Goal: Task Accomplishment & Management: Manage account settings

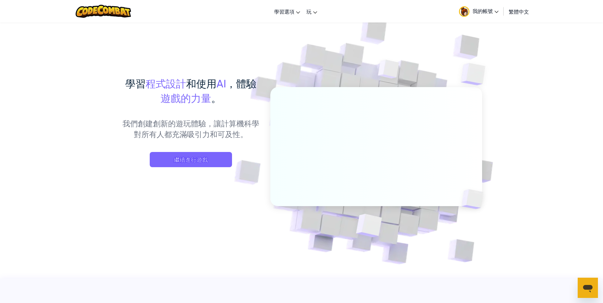
click at [486, 13] on span "我的帳號" at bounding box center [486, 11] width 26 height 7
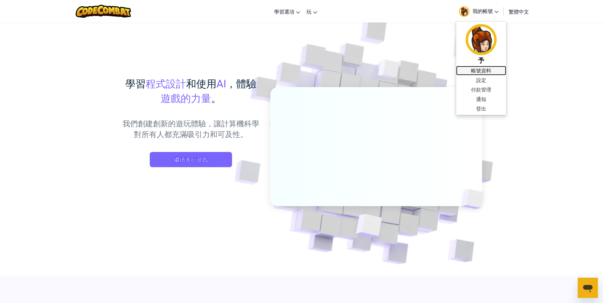
click at [481, 68] on link "帳號資料" at bounding box center [481, 70] width 50 height 9
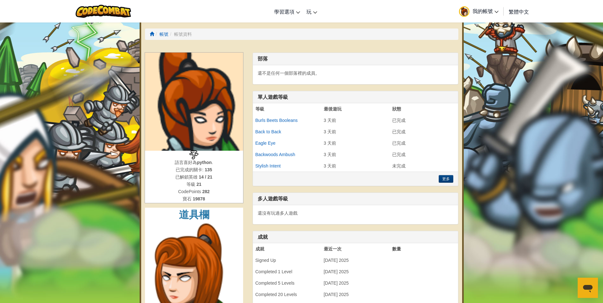
click at [490, 7] on link "我的帳號" at bounding box center [479, 11] width 46 height 20
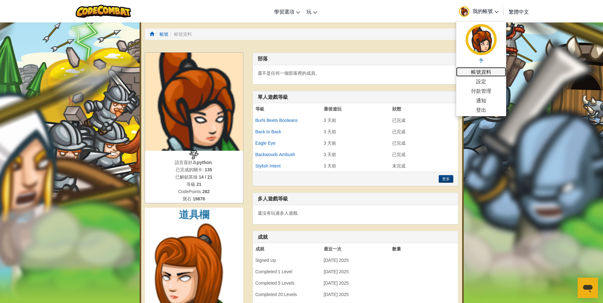
click at [491, 71] on link "帳號資料" at bounding box center [481, 71] width 50 height 9
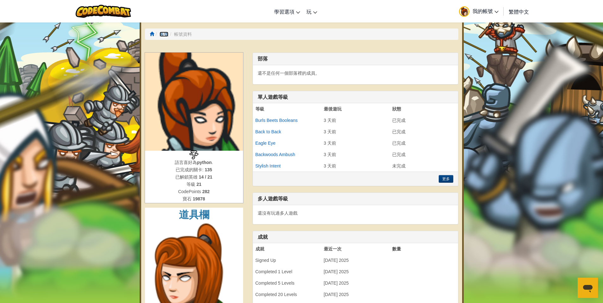
click at [164, 35] on link "帳號" at bounding box center [164, 34] width 9 height 5
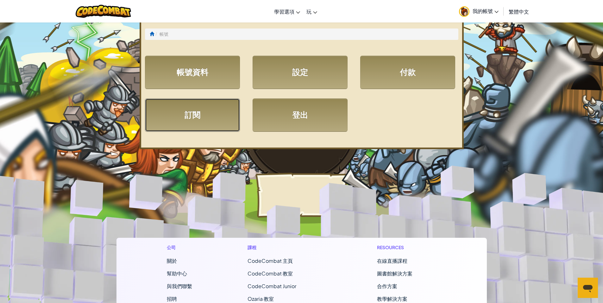
click at [187, 118] on link "訂閱" at bounding box center [192, 114] width 95 height 33
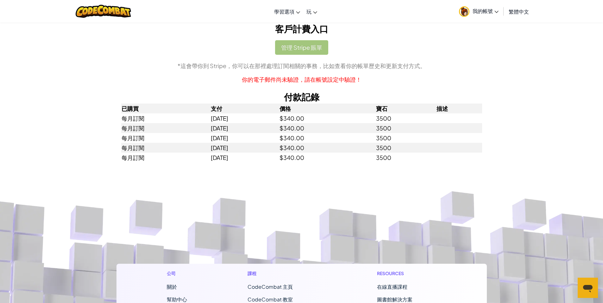
click at [299, 46] on div "管理 Stripe 賬單 *這會帶你到 Stripe，你可以在那裡處理訂閱相關的事務，比如查看你的帳單歷史和更新支付方式。 你的電子郵件尚未驗證，請在帳號設定…" at bounding box center [301, 62] width 361 height 44
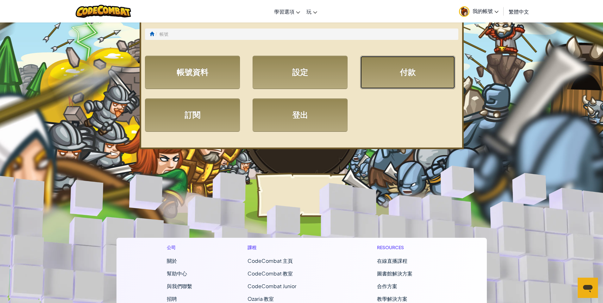
click at [402, 79] on link "付款" at bounding box center [407, 72] width 95 height 33
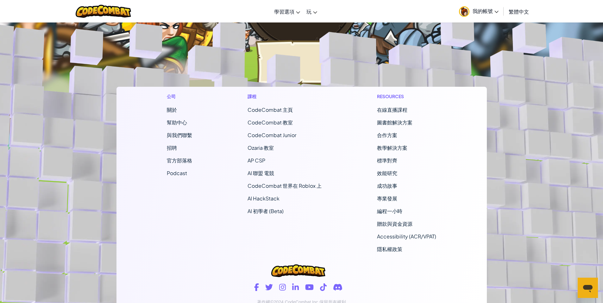
scroll to position [158, 0]
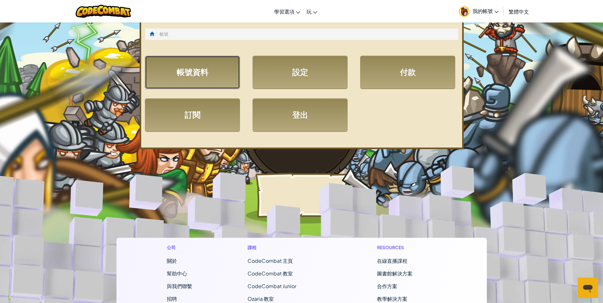
click at [207, 83] on link "帳號資料" at bounding box center [192, 72] width 95 height 33
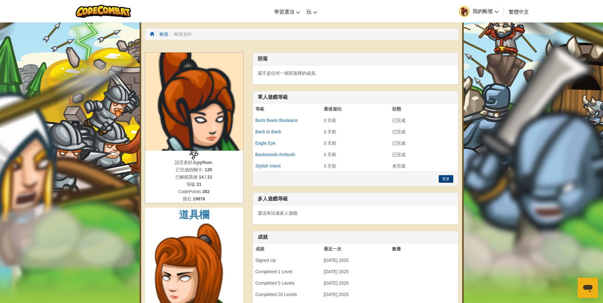
click at [471, 13] on link "我的帳號" at bounding box center [479, 11] width 46 height 20
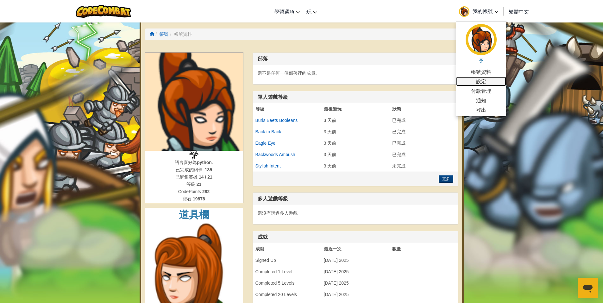
click at [487, 81] on link "設定" at bounding box center [481, 81] width 50 height 9
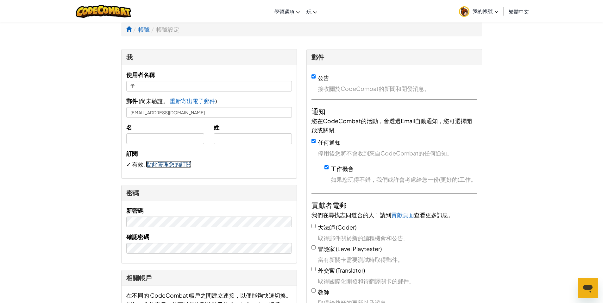
click at [156, 163] on link "點此管理您的訂閱" at bounding box center [169, 164] width 46 height 7
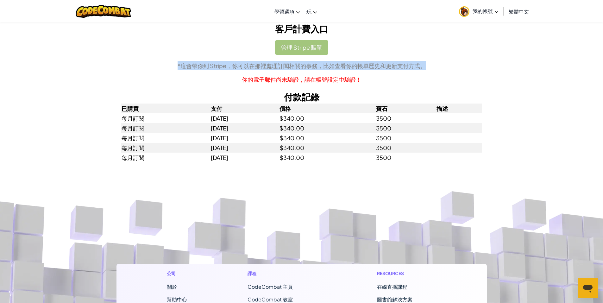
drag, startPoint x: 177, startPoint y: 64, endPoint x: 424, endPoint y: 66, distance: 246.9
click at [424, 66] on p "*這會帶你到 Stripe，你可以在那裡處理訂閱相關的事務，比如查看你的帳單歷史和更新支付方式。" at bounding box center [301, 65] width 361 height 9
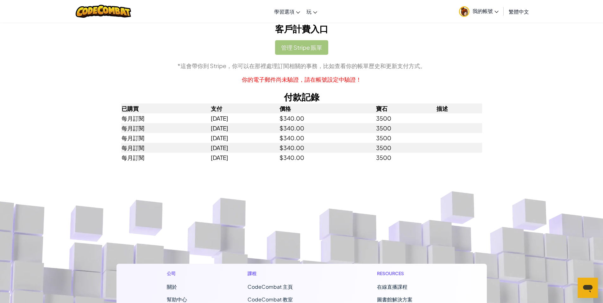
click at [249, 81] on p "你的電子郵件尚未驗證，請在帳號設定中驗證！" at bounding box center [301, 79] width 361 height 9
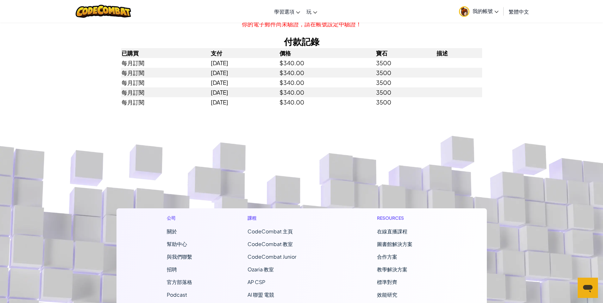
scroll to position [127, 0]
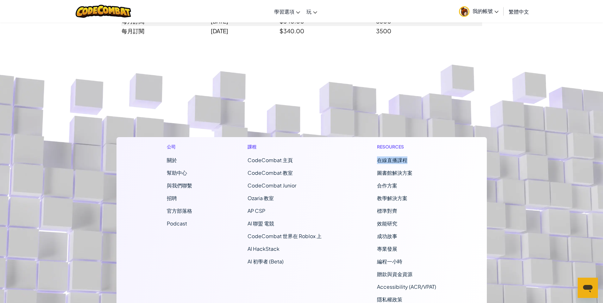
drag, startPoint x: 376, startPoint y: 160, endPoint x: 420, endPoint y: 161, distance: 43.4
click at [420, 161] on div "Resources 在線直播課程 圖書館解決方案 合作方案 教學解決方案 標準對齊 效能研究 成功故事 專業發展 編程一小時 贈款與資金資源 Accessib…" at bounding box center [406, 222] width 69 height 171
drag, startPoint x: 420, startPoint y: 161, endPoint x: 422, endPoint y: 179, distance: 18.1
click at [422, 179] on ul "在線直播課程 圖書館解決方案 合作方案 教學解決方案 標準對齊 效能研究 成功故事 專業發展 編程一小時 贈款與資金資源 Accessibility (ACR…" at bounding box center [406, 229] width 59 height 147
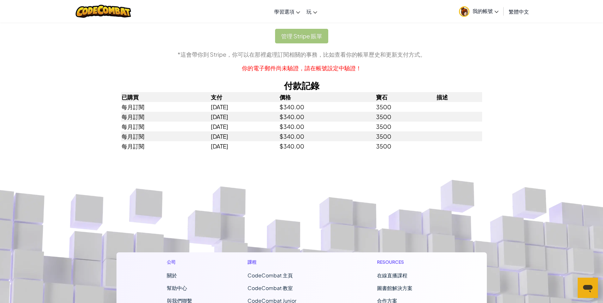
scroll to position [0, 0]
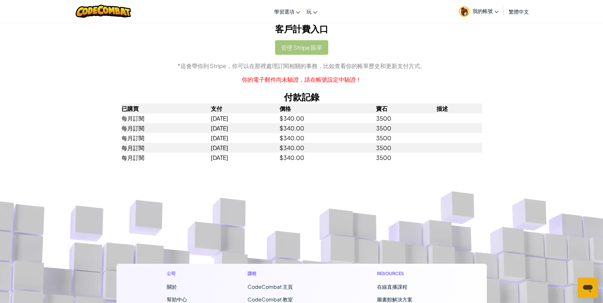
click at [297, 44] on div "管理 Stripe 賬單 *這會帶你到 Stripe，你可以在那裡處理訂閱相關的事務，比如查看你的帳單歷史和更新支付方式。 你的電子郵件尚未驗證，請在帳號設定…" at bounding box center [301, 62] width 361 height 44
click at [285, 11] on span "學習選項" at bounding box center [284, 11] width 20 height 7
click at [279, 117] on td "[DATE]" at bounding box center [245, 118] width 69 height 10
click at [494, 8] on span "我的帳號" at bounding box center [486, 11] width 26 height 7
click at [318, 114] on td "$340.00" at bounding box center [327, 118] width 97 height 10
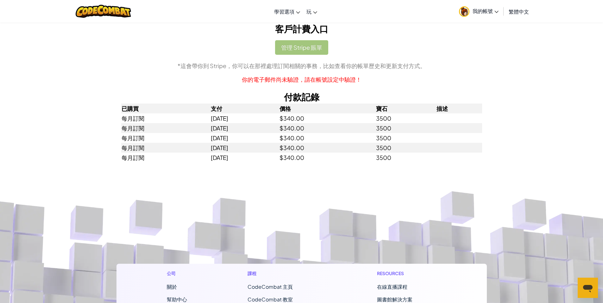
click at [302, 53] on div "管理 Stripe 賬單 *這會帶你到 Stripe，你可以在那裡處理訂閱相關的事務，比如查看你的帳單歷史和更新支付方式。 你的電子郵件尚未驗證，請在帳號設定…" at bounding box center [301, 62] width 361 height 44
click at [268, 75] on p "你的電子郵件尚未驗證，請在帳號設定中驗證！" at bounding box center [301, 79] width 361 height 9
click at [482, 11] on span "我的帳號" at bounding box center [486, 11] width 26 height 7
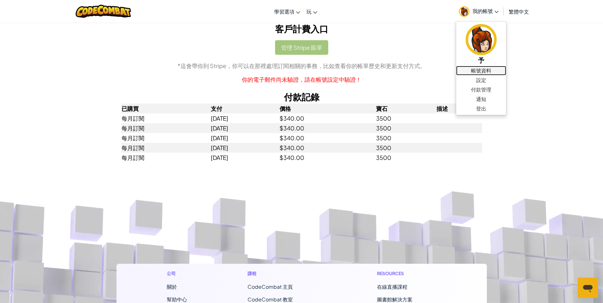
click at [482, 69] on link "帳號資料" at bounding box center [481, 70] width 50 height 9
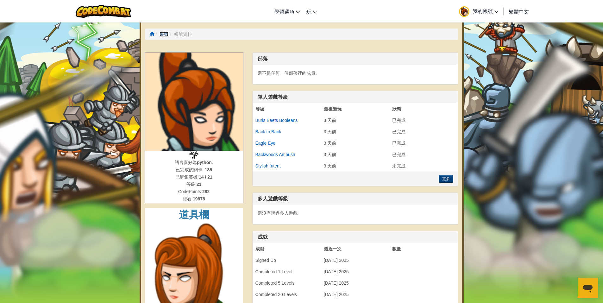
click at [162, 32] on link "帳號" at bounding box center [164, 34] width 9 height 5
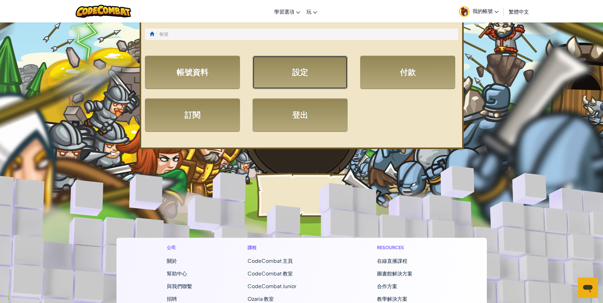
click at [323, 76] on link "設定" at bounding box center [300, 72] width 95 height 33
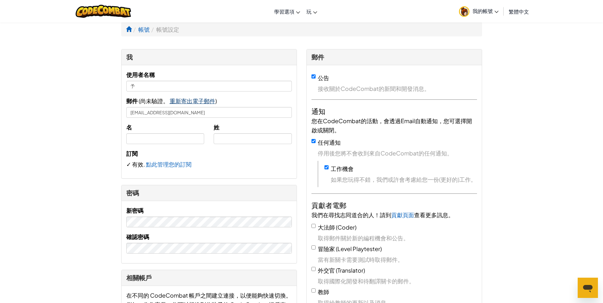
click at [195, 100] on span "重新寄出電子郵件" at bounding box center [193, 100] width 46 height 7
